Goal: Information Seeking & Learning: Learn about a topic

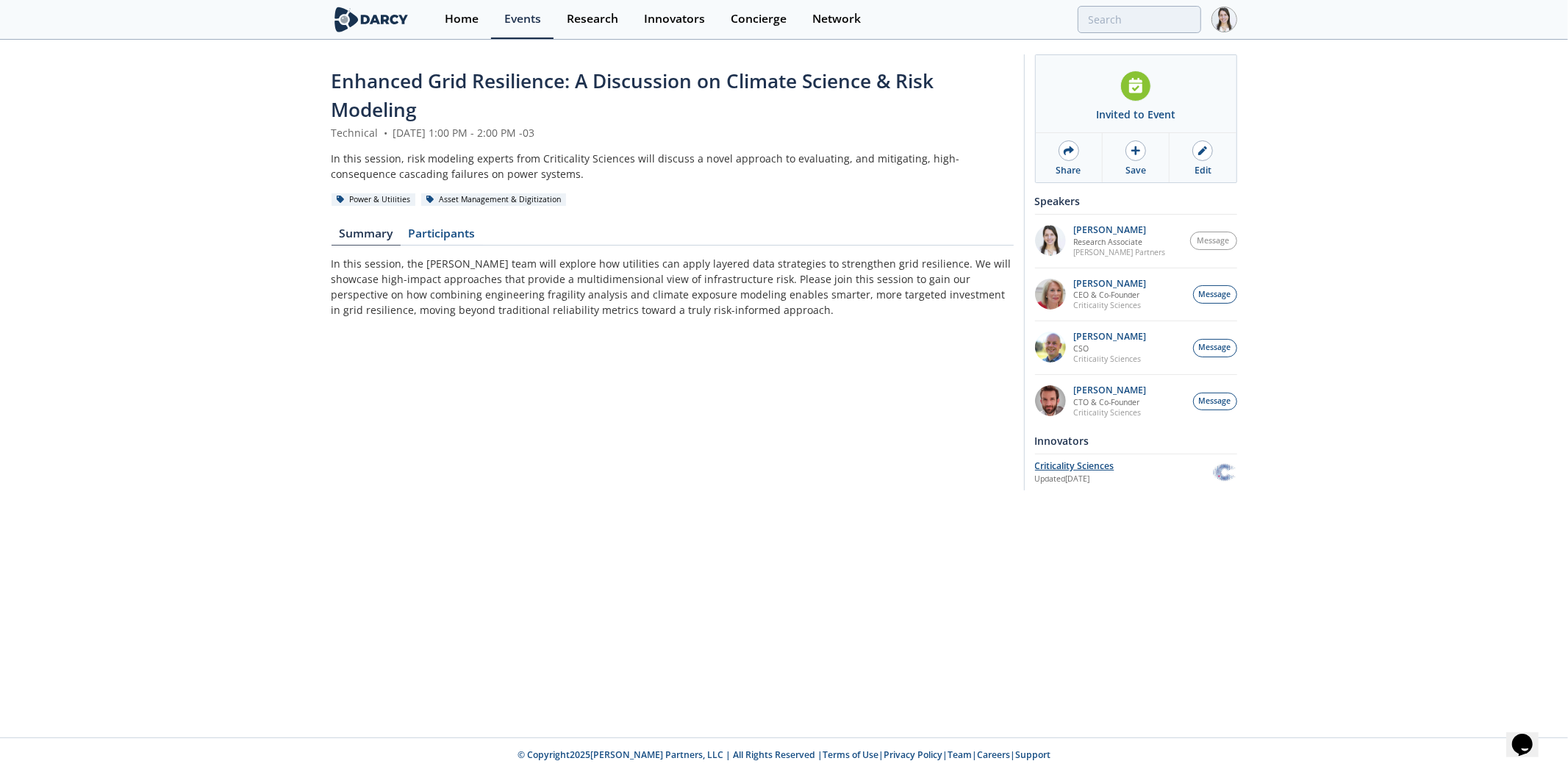
click at [1101, 468] on div "Criticality Sciences" at bounding box center [1124, 465] width 177 height 13
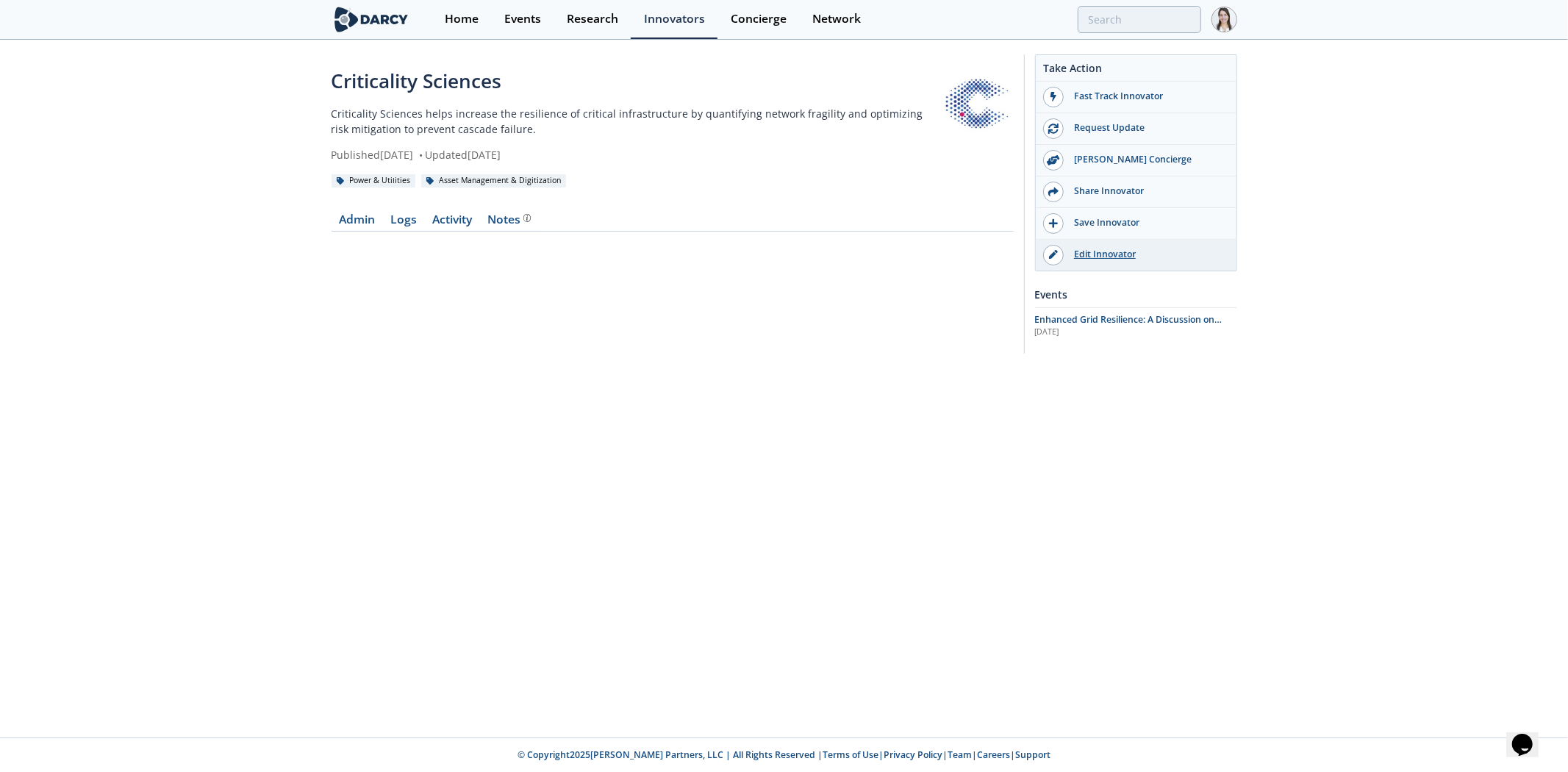
click at [1119, 259] on div "Edit Innovator" at bounding box center [1146, 254] width 165 height 13
click at [1119, 324] on span "Enhanced Grid Resilience: A Discussion on Climate Science & Risk Modeling" at bounding box center [1129, 326] width 187 height 26
